Goal: Task Accomplishment & Management: Use online tool/utility

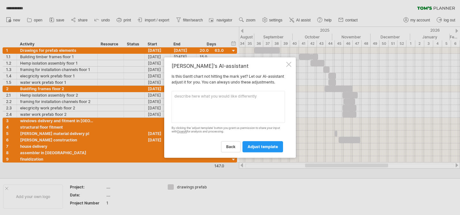
click at [220, 116] on textarea at bounding box center [228, 107] width 113 height 32
click at [196, 118] on textarea "BATHROOMS finalisation" at bounding box center [228, 107] width 113 height 32
click at [175, 97] on textarea "BATHROOMS finalisation" at bounding box center [228, 107] width 113 height 32
click at [175, 96] on textarea "BATHROOMS finalisation" at bounding box center [228, 107] width 113 height 32
click at [175, 95] on textarea "BATHROOMS finalisation" at bounding box center [228, 107] width 113 height 32
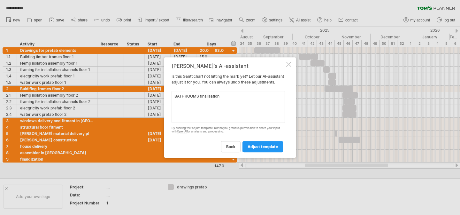
click at [224, 96] on textarea "BATHROOMS finalisation" at bounding box center [228, 107] width 113 height 32
click at [175, 94] on textarea "BATHROOMS finalisation" at bounding box center [228, 107] width 113 height 32
click at [175, 97] on textarea "BATHROOMS finalisation" at bounding box center [228, 107] width 113 height 32
click at [228, 110] on textarea "Inside walls BATHROOMS finalisation" at bounding box center [228, 107] width 113 height 32
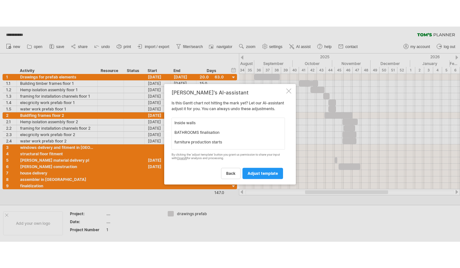
scroll to position [5, 0]
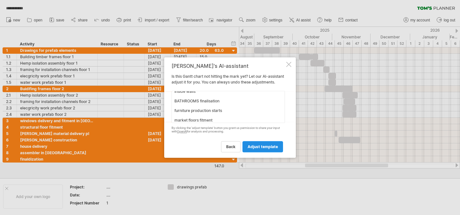
type textarea "Inside walls BATHROOMS finalisation furniture production starts market floors f…"
click at [278, 149] on span "adjust template" at bounding box center [263, 146] width 30 height 5
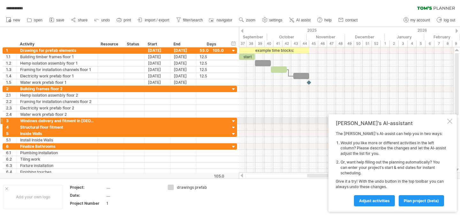
click at [448, 122] on div at bounding box center [450, 121] width 5 height 5
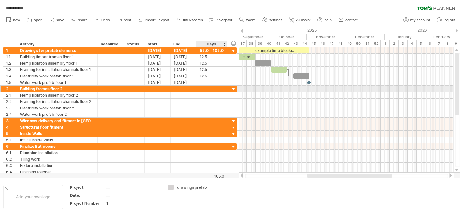
click at [234, 88] on div at bounding box center [234, 89] width 6 height 6
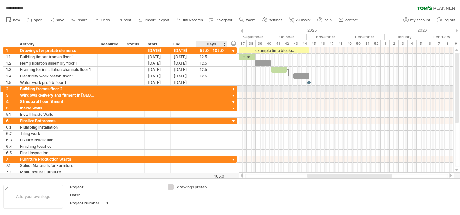
click at [234, 88] on div at bounding box center [234, 89] width 6 height 6
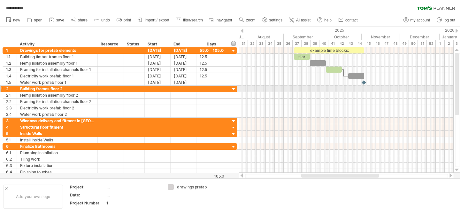
click at [234, 89] on div at bounding box center [234, 89] width 6 height 6
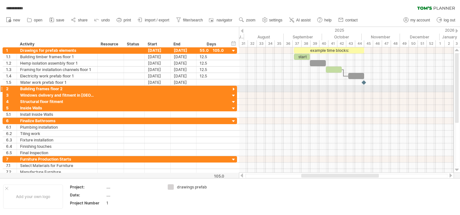
click at [234, 89] on div at bounding box center [234, 89] width 6 height 6
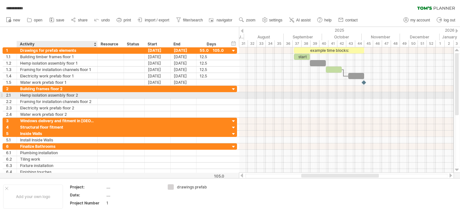
click at [84, 96] on div "Hemp isolation assembly floor 2" at bounding box center [57, 95] width 74 height 6
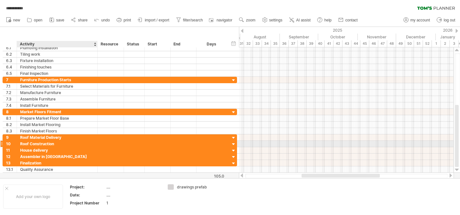
click at [69, 144] on div "Roof Construction" at bounding box center [57, 144] width 74 height 6
click at [75, 151] on div "House delivery" at bounding box center [57, 150] width 74 height 6
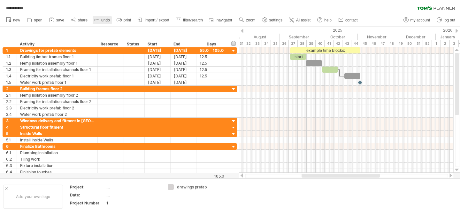
click at [100, 19] on icon at bounding box center [97, 19] width 6 height 6
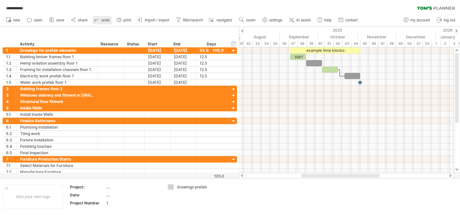
click at [100, 19] on icon at bounding box center [97, 19] width 6 height 6
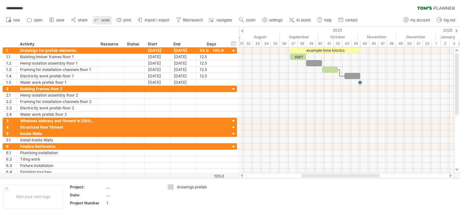
click at [100, 19] on icon at bounding box center [97, 19] width 6 height 6
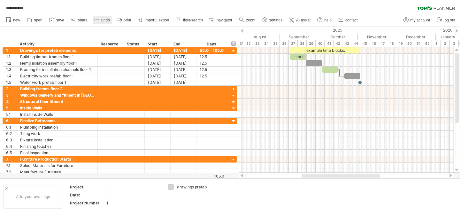
click at [100, 19] on icon at bounding box center [97, 19] width 6 height 6
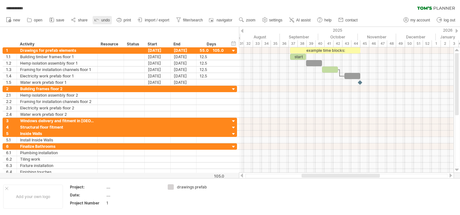
click at [100, 19] on icon at bounding box center [97, 19] width 6 height 6
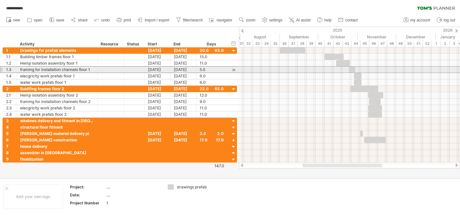
click at [3, 69] on div "1.3" at bounding box center [10, 69] width 14 height 6
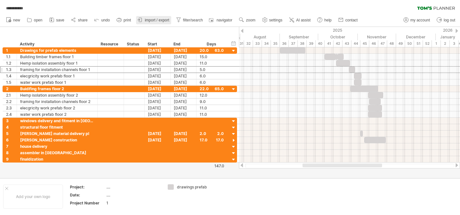
click at [157, 20] on span "import / export" at bounding box center [157, 20] width 25 height 4
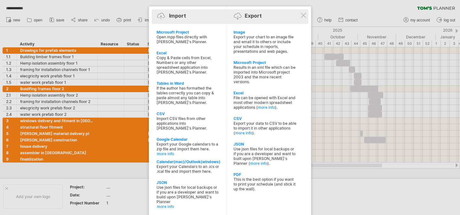
click at [301, 19] on div "Import Export" at bounding box center [229, 17] width 153 height 10
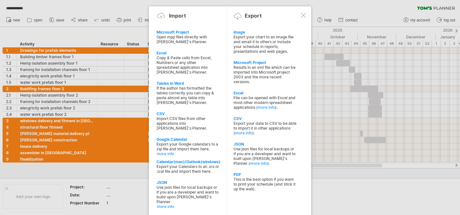
click at [303, 16] on div at bounding box center [303, 15] width 5 height 5
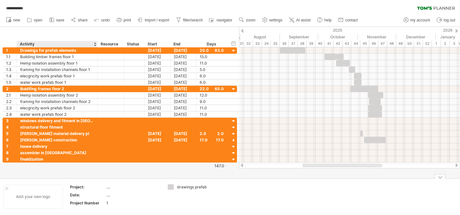
click at [38, 195] on div "Add your own logo" at bounding box center [33, 196] width 60 height 24
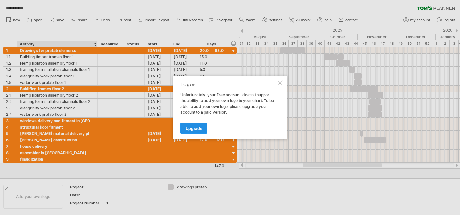
click at [199, 131] on link "Upgrade" at bounding box center [194, 128] width 27 height 11
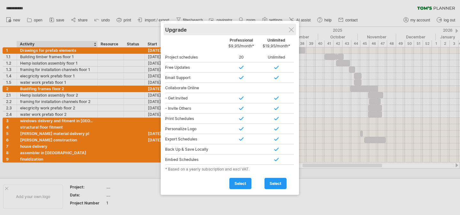
click at [284, 28] on div "Upgrade" at bounding box center [229, 30] width 129 height 12
click at [292, 29] on div at bounding box center [291, 29] width 5 height 5
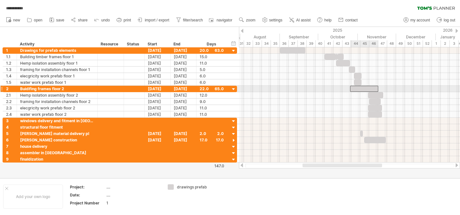
click at [358, 87] on div at bounding box center [364, 89] width 28 height 6
click at [355, 87] on div at bounding box center [364, 89] width 28 height 6
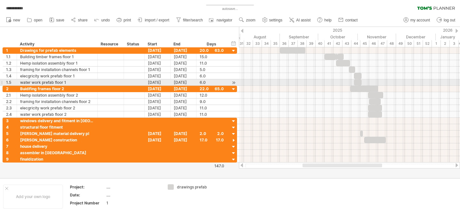
click at [356, 81] on div at bounding box center [358, 82] width 8 height 6
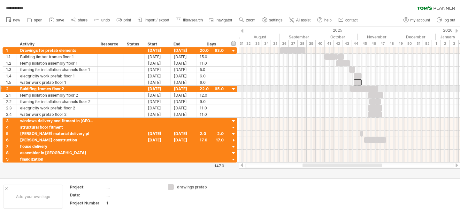
click at [359, 87] on div at bounding box center [364, 89] width 28 height 6
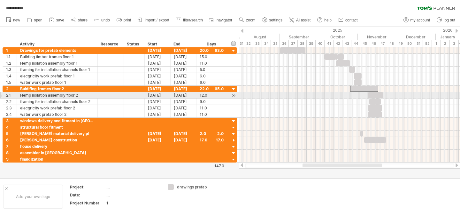
click at [372, 94] on div at bounding box center [375, 95] width 15 height 6
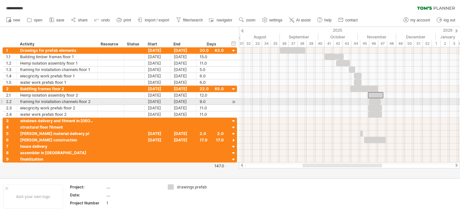
click at [372, 102] on div at bounding box center [376, 101] width 12 height 6
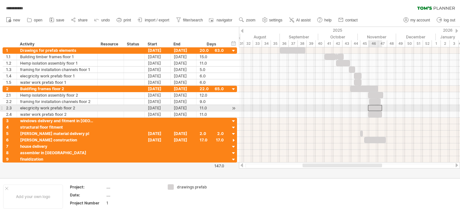
click at [371, 108] on div at bounding box center [375, 108] width 14 height 6
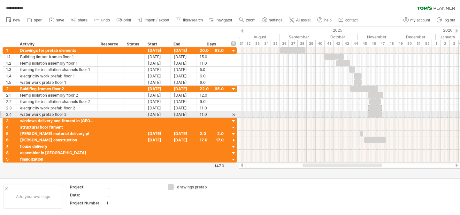
click at [371, 116] on div at bounding box center [375, 114] width 14 height 6
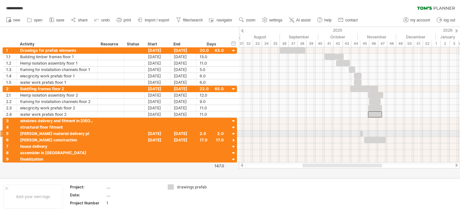
click at [362, 134] on span at bounding box center [363, 133] width 3 height 6
click at [361, 134] on span at bounding box center [360, 133] width 3 height 6
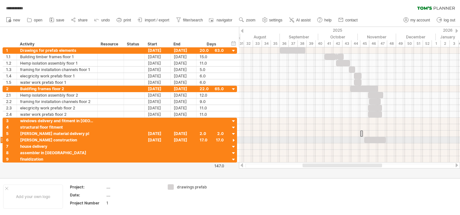
click at [372, 140] on div at bounding box center [375, 140] width 22 height 6
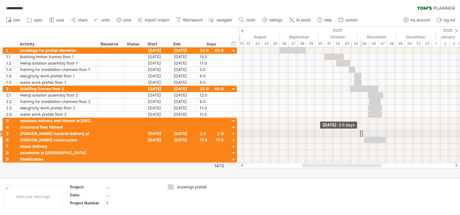
click at [362, 133] on span at bounding box center [360, 133] width 3 height 6
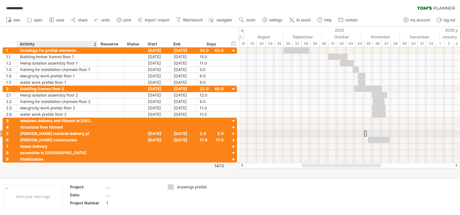
click at [72, 133] on div "[PERSON_NAME] material delivery pl" at bounding box center [57, 133] width 74 height 6
click at [69, 133] on input "**********" at bounding box center [57, 133] width 74 height 6
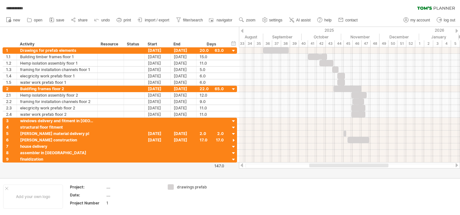
drag, startPoint x: 367, startPoint y: 166, endPoint x: 376, endPoint y: 174, distance: 11.6
click at [376, 174] on div "**********" at bounding box center [230, 107] width 460 height 215
click at [440, 177] on div at bounding box center [440, 176] width 11 height 5
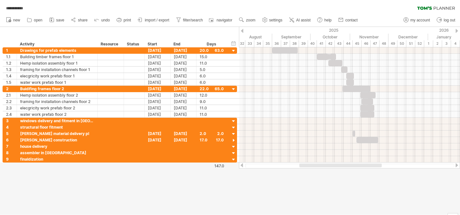
drag, startPoint x: 322, startPoint y: 163, endPoint x: 317, endPoint y: 168, distance: 6.8
click at [317, 168] on div at bounding box center [349, 165] width 221 height 6
drag, startPoint x: 317, startPoint y: 166, endPoint x: 308, endPoint y: 166, distance: 9.6
click at [308, 166] on div at bounding box center [344, 165] width 82 height 4
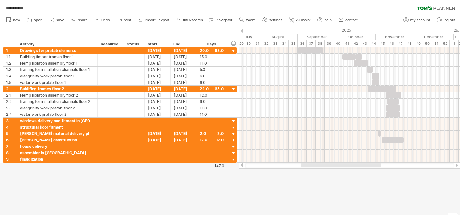
click at [262, 197] on div at bounding box center [230, 121] width 460 height 188
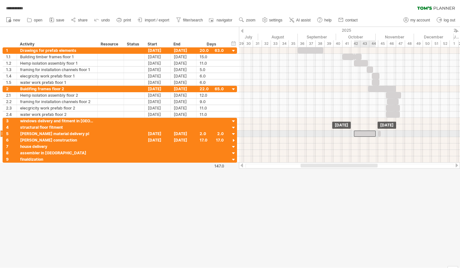
drag, startPoint x: 399, startPoint y: 141, endPoint x: 370, endPoint y: 135, distance: 29.1
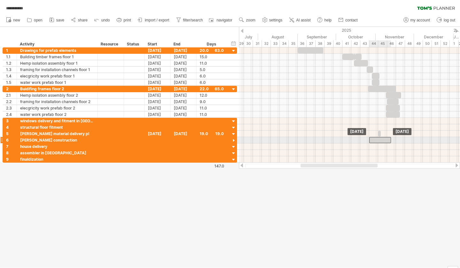
drag, startPoint x: 371, startPoint y: 135, endPoint x: 386, endPoint y: 141, distance: 16.6
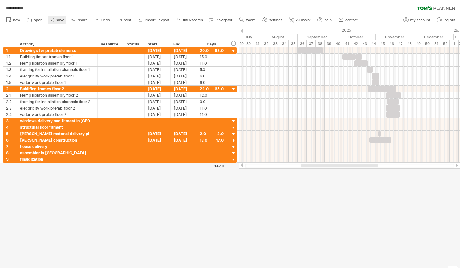
click at [62, 18] on link "save" at bounding box center [57, 20] width 19 height 8
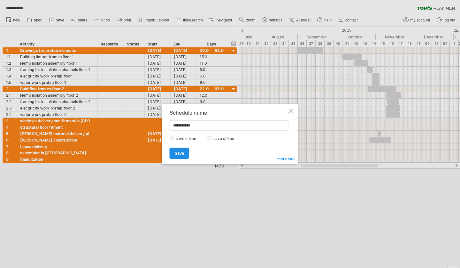
click at [184, 157] on link "Save" at bounding box center [179, 152] width 19 height 11
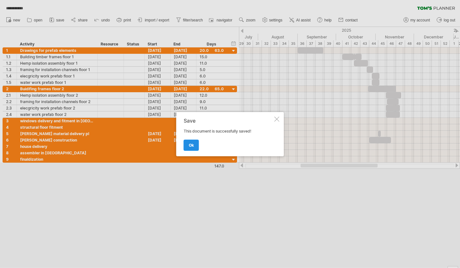
click at [191, 144] on span "ok" at bounding box center [191, 145] width 5 height 5
